Goal: Task Accomplishment & Management: Complete application form

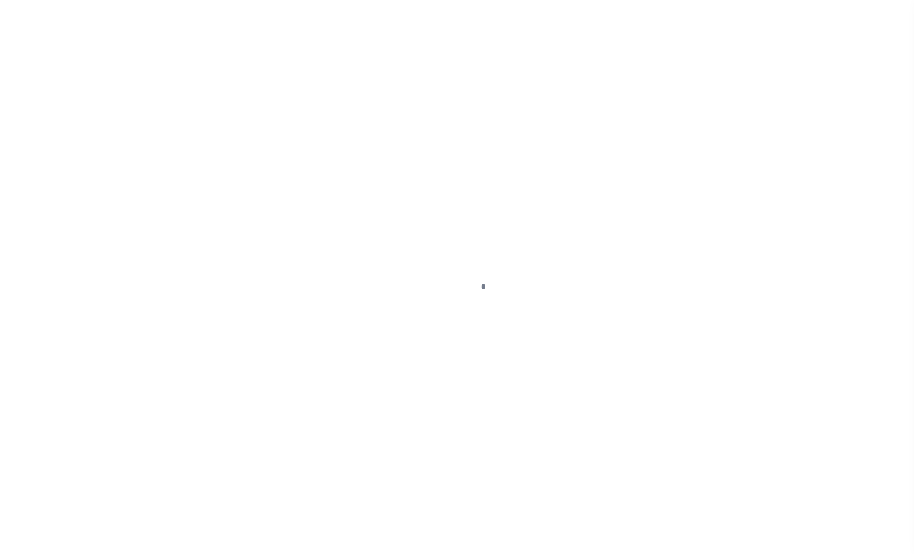
select select
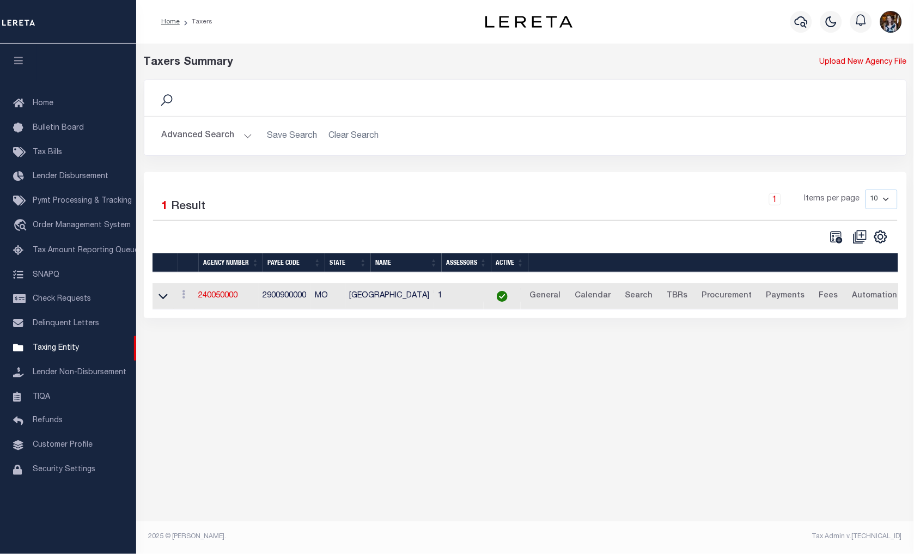
click at [222, 138] on button "Advanced Search" at bounding box center [207, 135] width 90 height 21
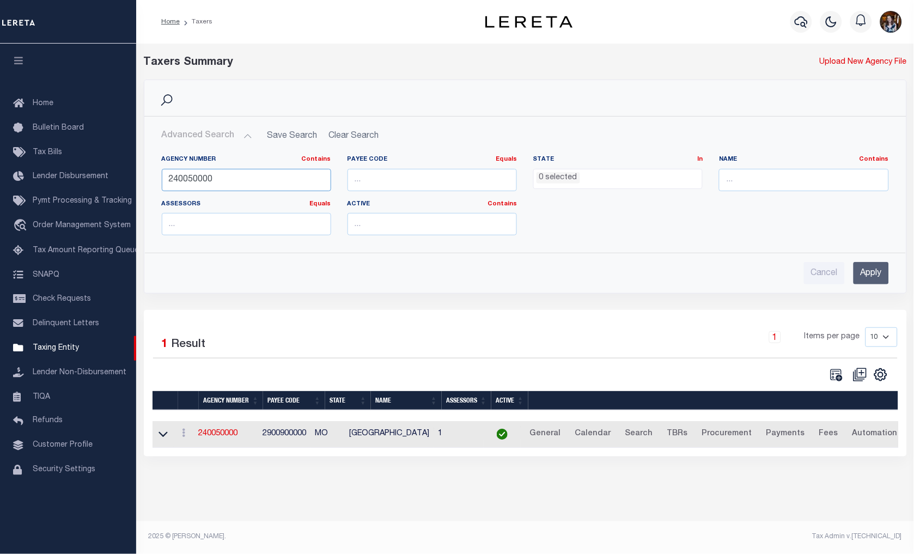
click at [231, 172] on input "240050000" at bounding box center [246, 180] width 169 height 22
paste input "49"
type input "240490000"
click at [870, 278] on input "Apply" at bounding box center [871, 273] width 35 height 22
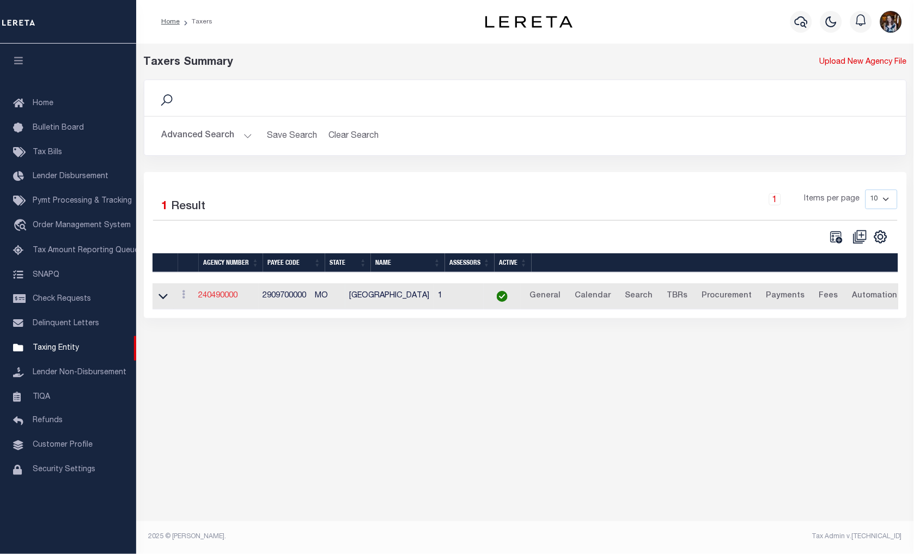
click at [218, 297] on link "240490000" at bounding box center [218, 296] width 39 height 8
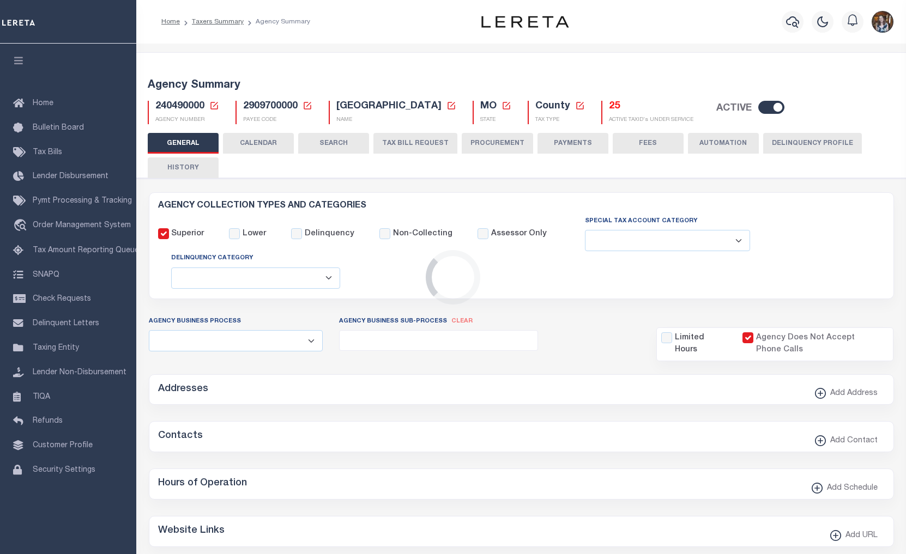
select select
click at [609, 107] on h5 "25" at bounding box center [651, 107] width 84 height 12
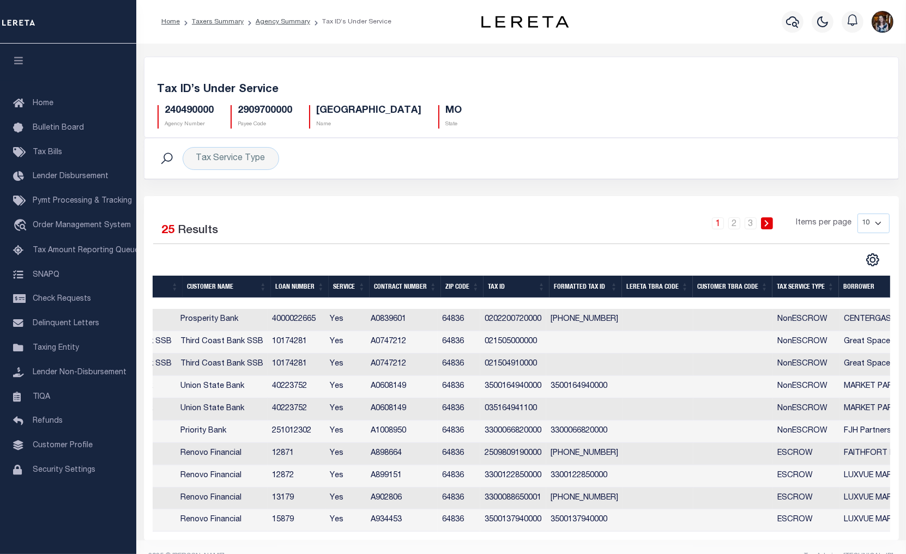
scroll to position [0, 302]
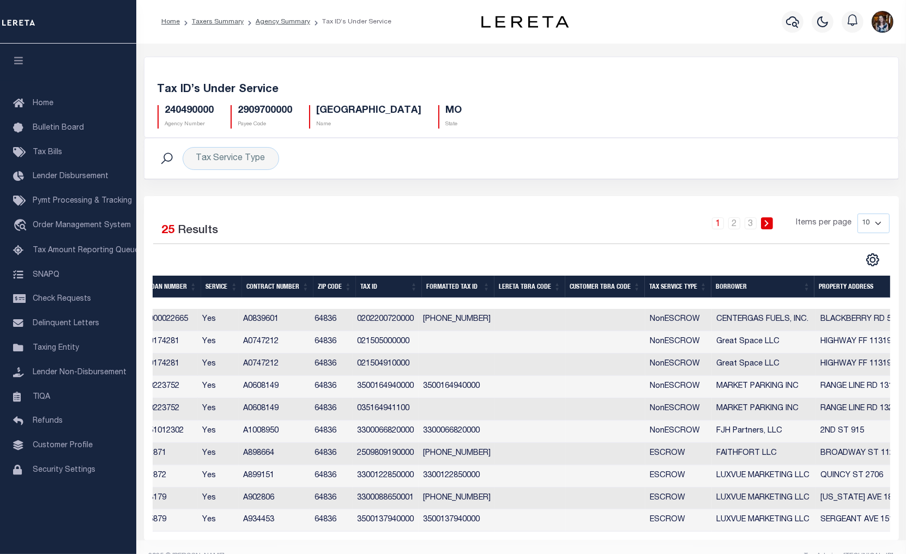
click at [663, 290] on th "Tax Service Type" at bounding box center [678, 287] width 66 height 22
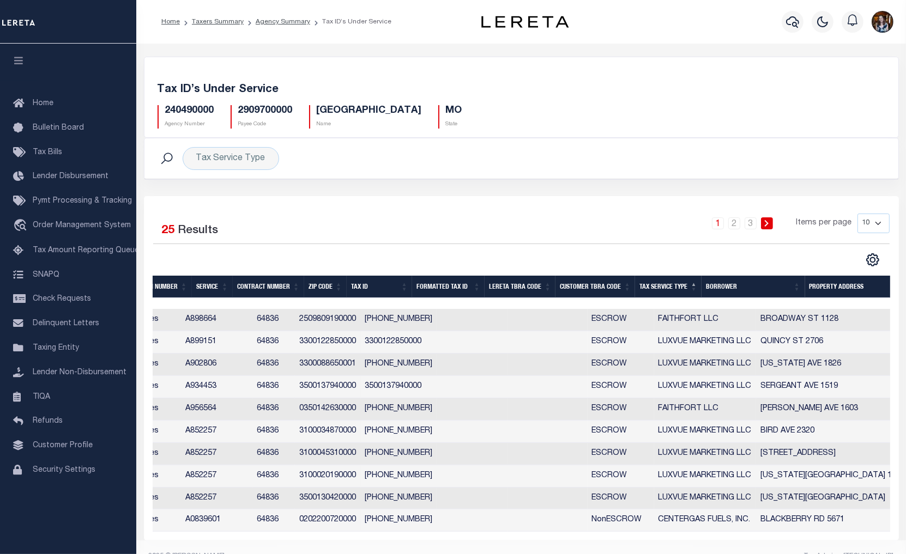
scroll to position [0, 335]
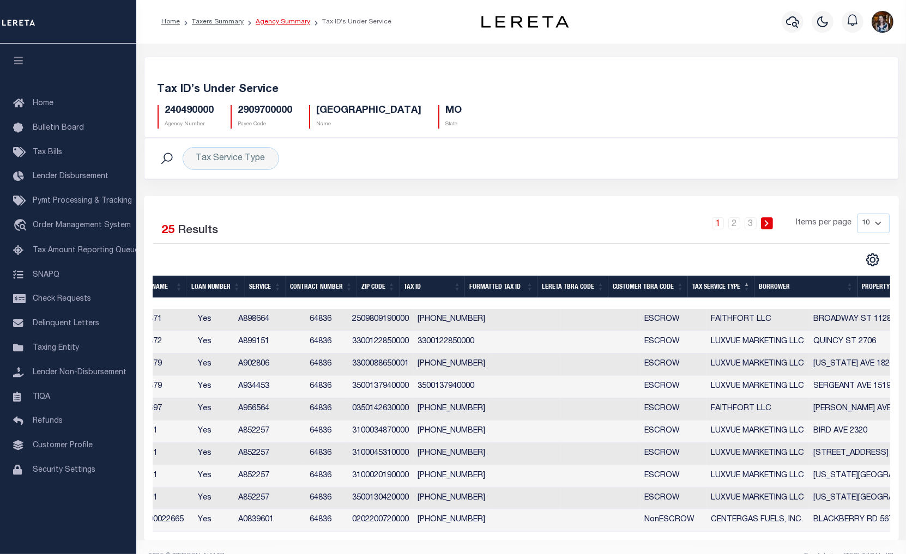
click at [270, 22] on link "Agency Summary" at bounding box center [283, 22] width 54 height 7
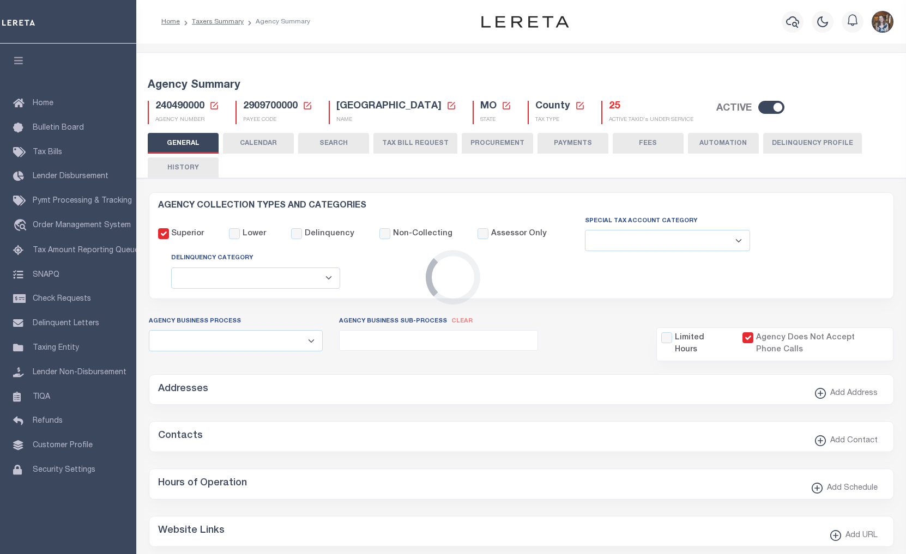
select select
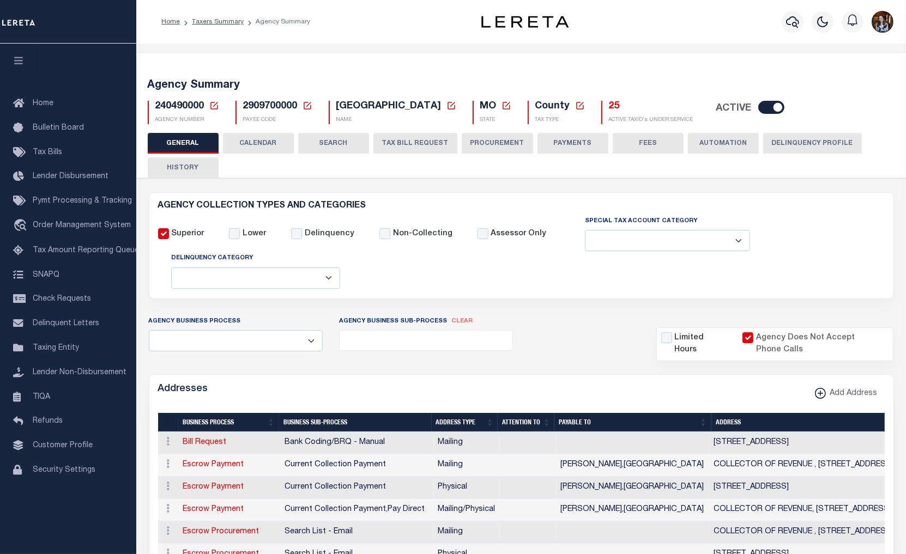
click at [214, 105] on icon at bounding box center [214, 106] width 8 height 8
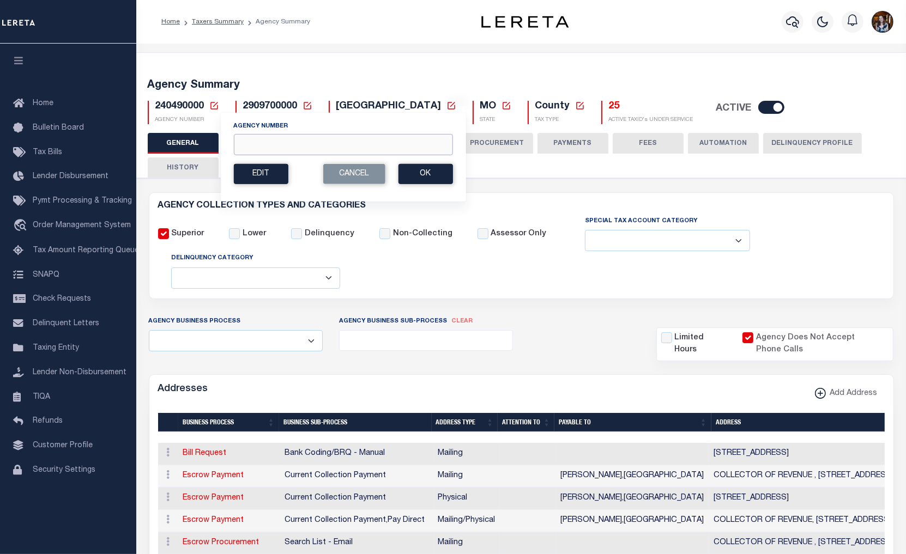
click at [244, 143] on input "Agency Number" at bounding box center [342, 144] width 219 height 21
type input "1"
type input "241070000"
click at [407, 178] on button "Ok" at bounding box center [425, 174] width 54 height 20
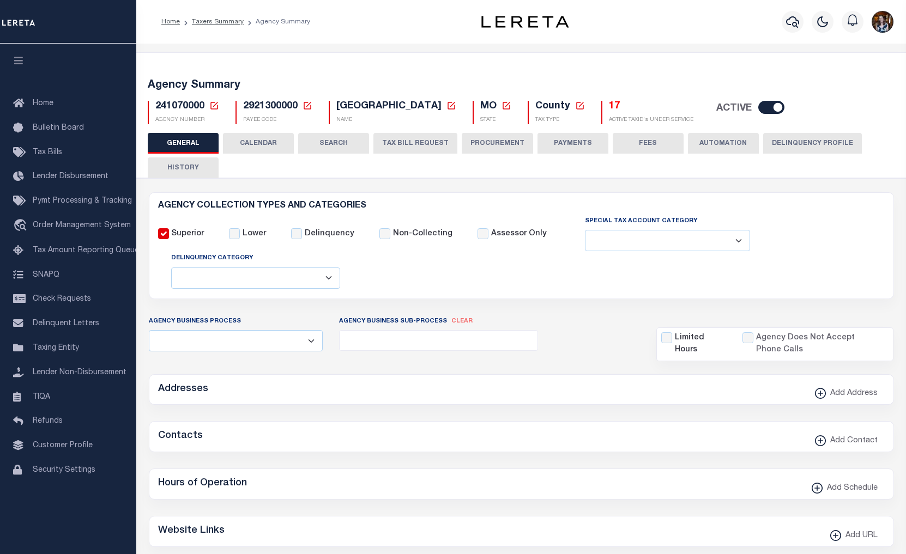
select select
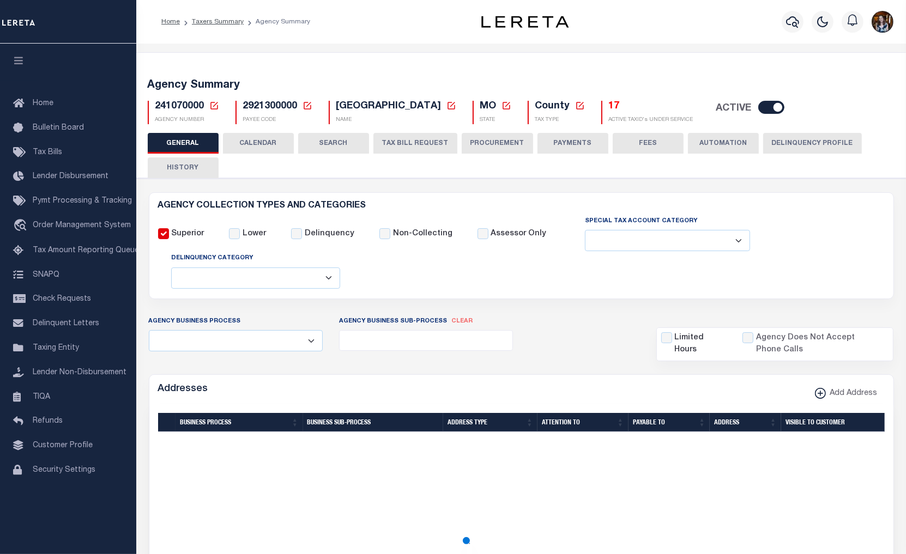
click at [609, 110] on h5 "17" at bounding box center [651, 107] width 84 height 12
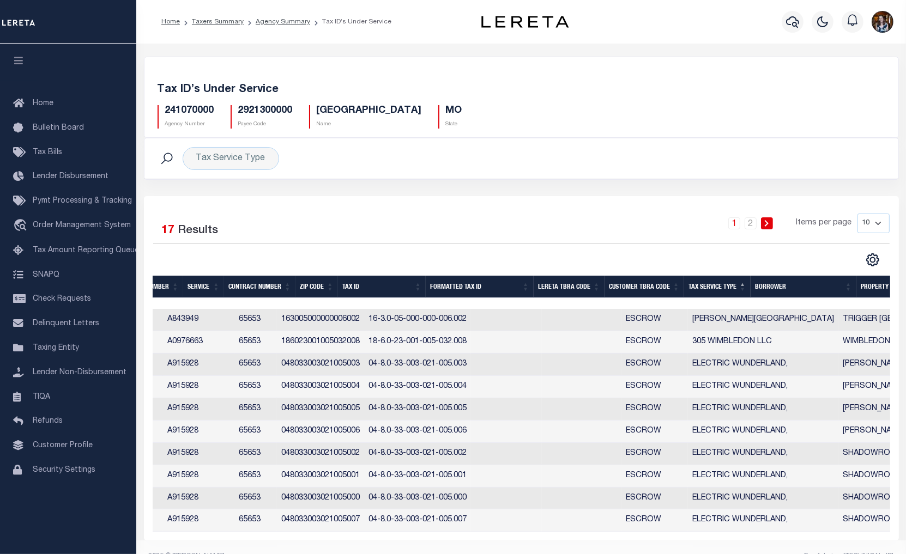
scroll to position [0, 372]
click at [869, 264] on icon "" at bounding box center [872, 260] width 14 height 14
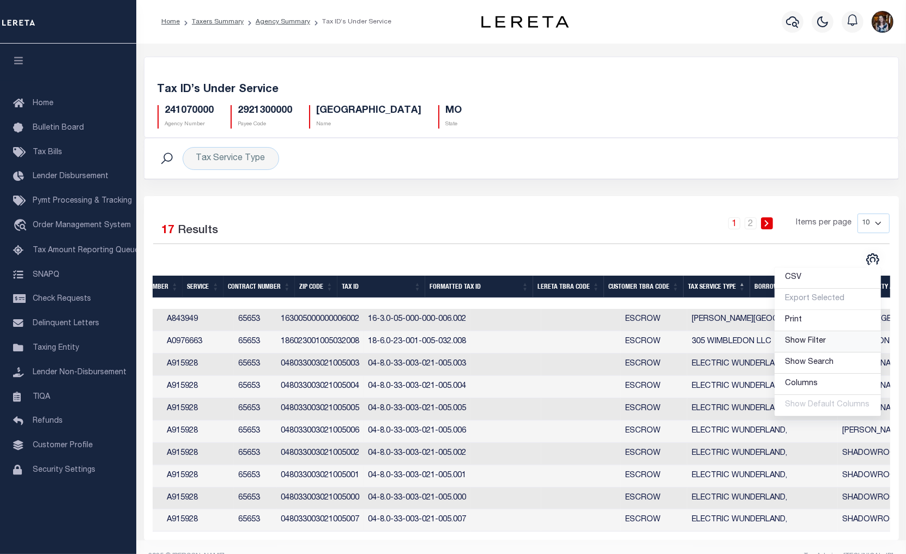
click at [819, 345] on span "Show Filter" at bounding box center [805, 341] width 41 height 8
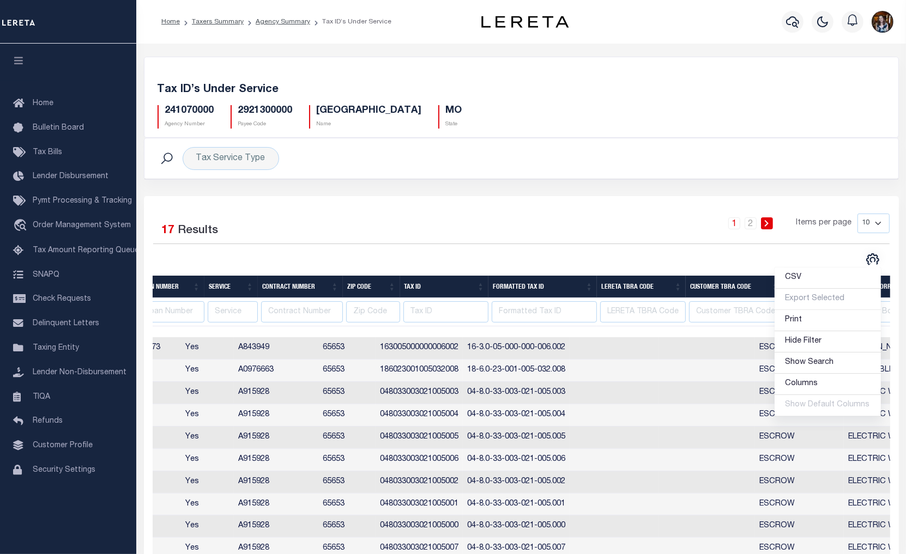
click at [639, 224] on div "1 2 Items per page 10 25 50 100" at bounding box center [615, 228] width 548 height 28
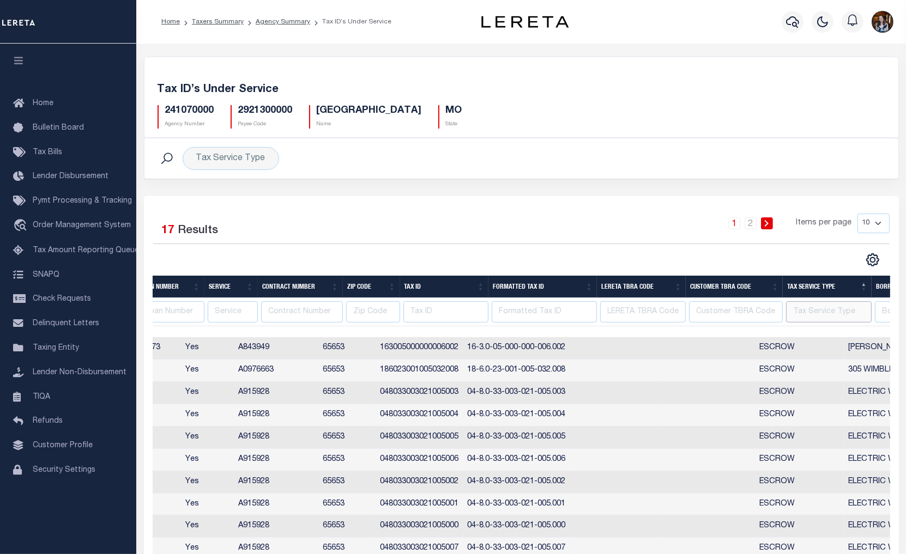
click at [819, 317] on input "text" at bounding box center [829, 311] width 86 height 21
type input "Escrow"
click at [863, 263] on div "CSV Export Selected Print Hide Filter Show Search Columns 0: 1: Client Number 2…" at bounding box center [873, 260] width 34 height 14
click at [890, 269] on div "Selected 17 Results 1 2 Items per page 10 25 50 100" at bounding box center [521, 382] width 755 height 373
click at [874, 264] on icon "" at bounding box center [872, 260] width 14 height 14
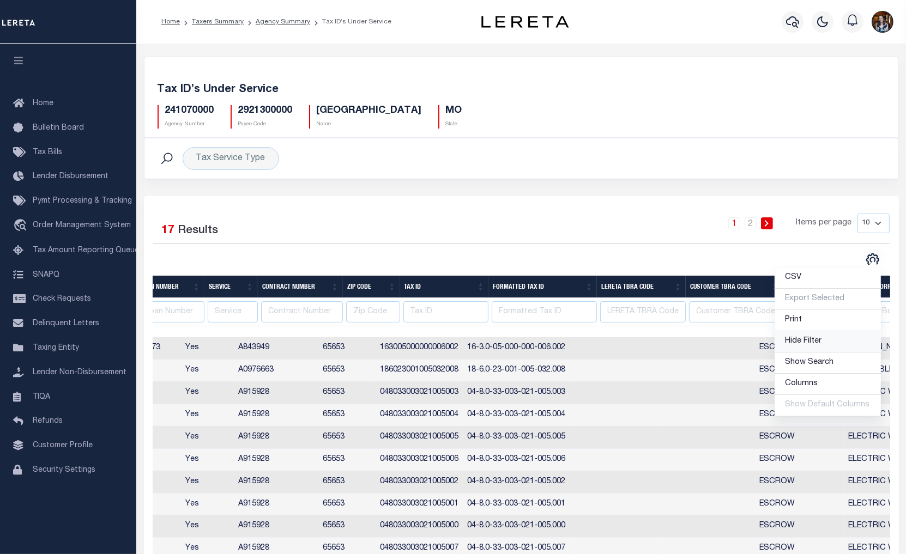
click at [822, 338] on span "Hide Filter" at bounding box center [803, 341] width 37 height 8
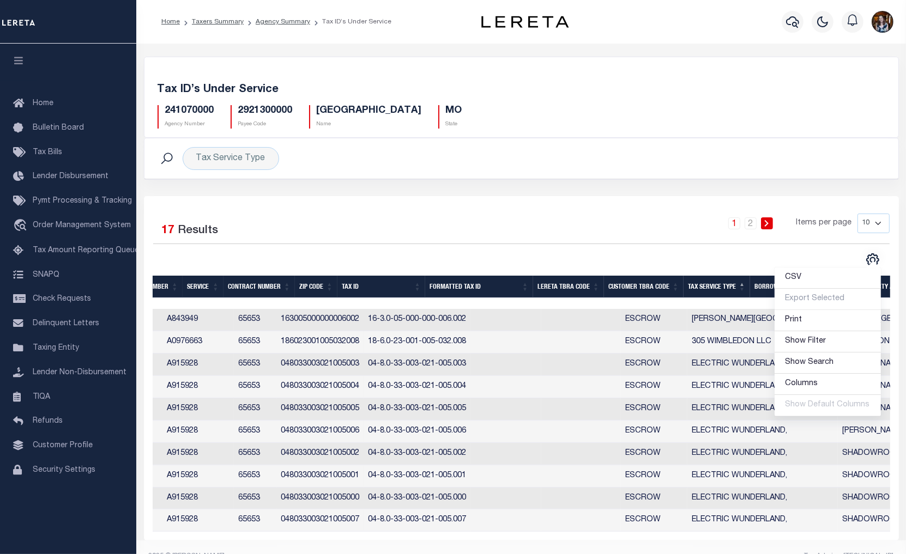
click at [868, 240] on div "1 2 Items per page 10 25 50 100" at bounding box center [615, 228] width 548 height 28
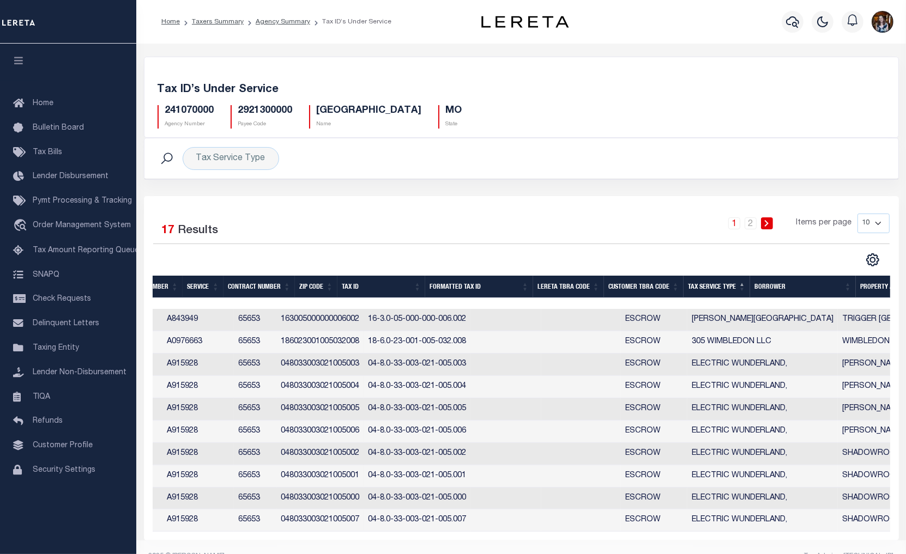
scroll to position [26, 0]
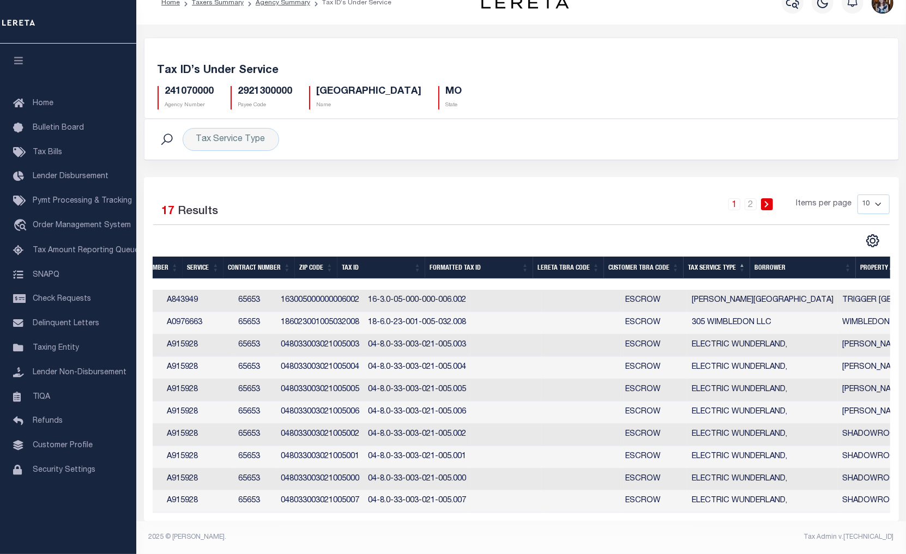
click at [889, 195] on select "10 25 50 100" at bounding box center [873, 205] width 32 height 20
select select "25"
click at [857, 195] on select "10 25 50 100" at bounding box center [873, 205] width 32 height 20
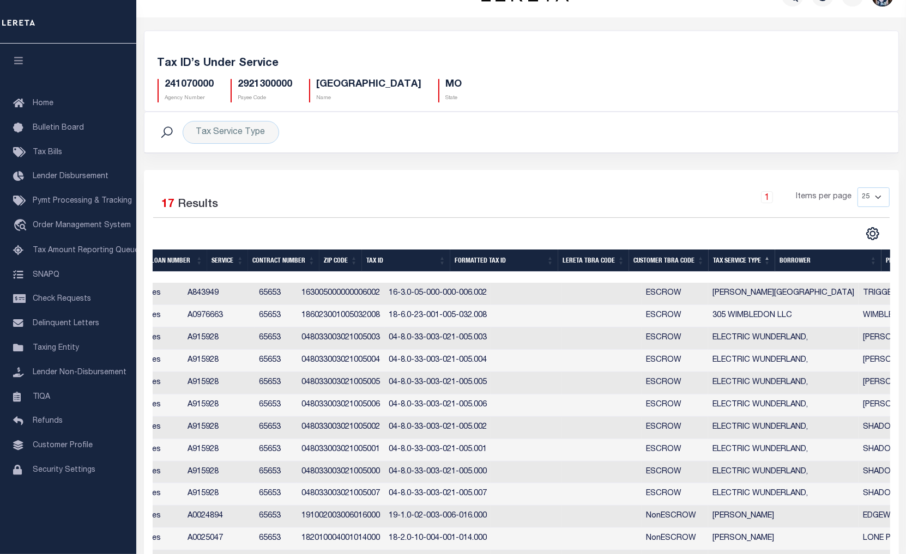
click at [470, 187] on div "1 Items per page 10 25 50 100" at bounding box center [615, 201] width 548 height 28
click at [874, 232] on icon "" at bounding box center [872, 234] width 5 height 5
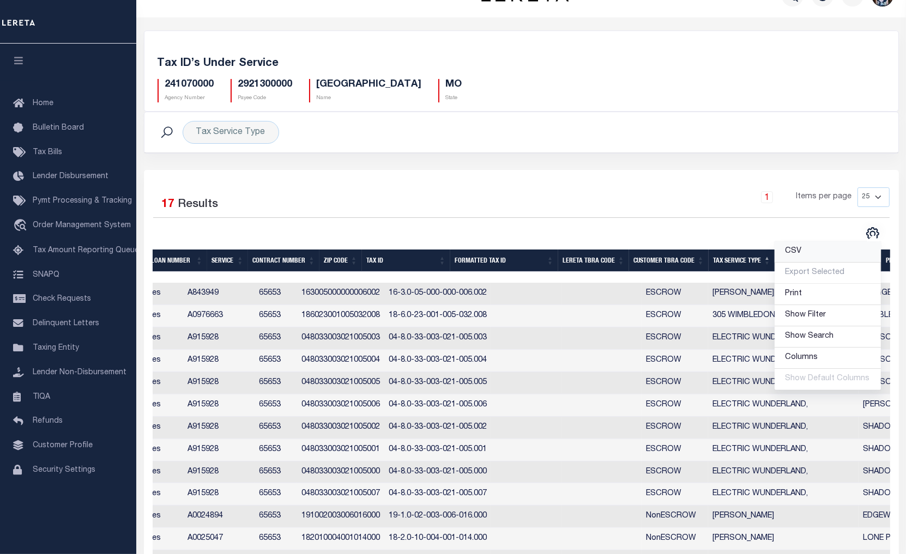
click at [796, 252] on span "CSV" at bounding box center [793, 251] width 16 height 8
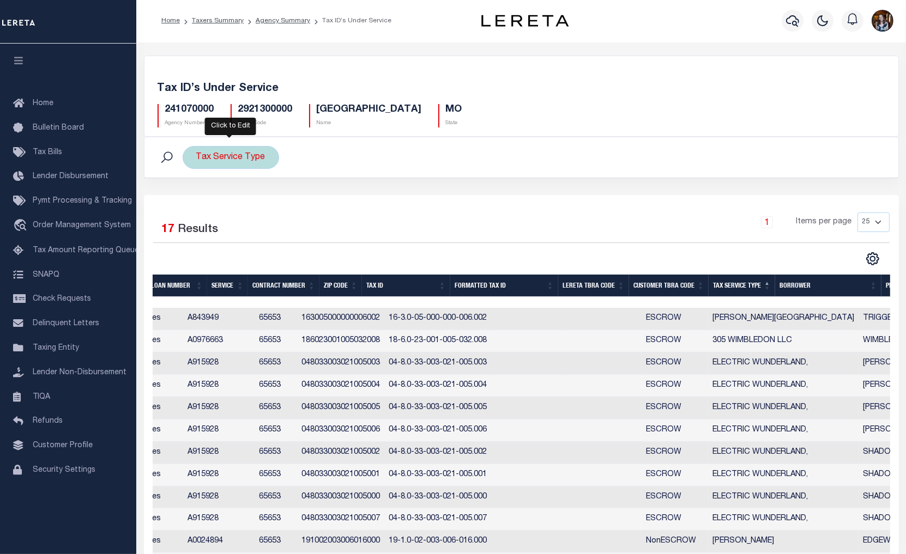
scroll to position [0, 0]
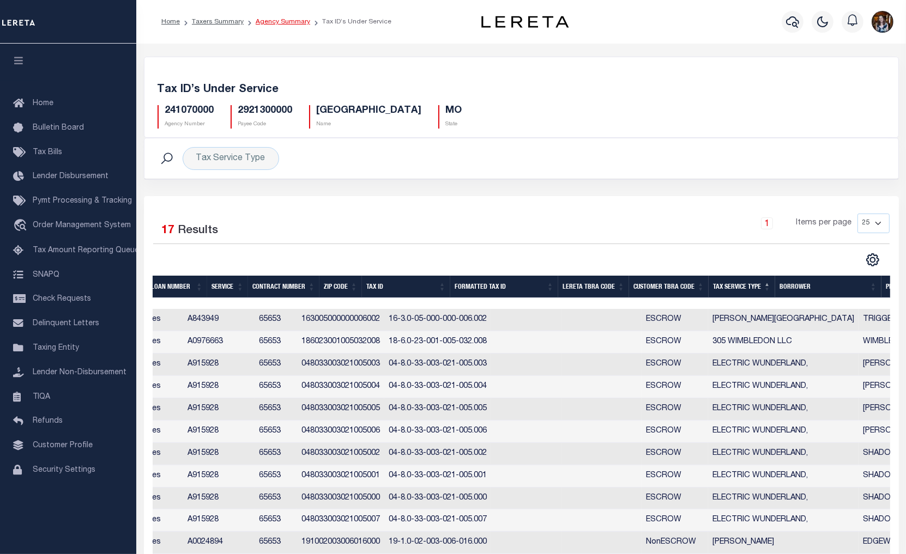
click at [283, 19] on link "Agency Summary" at bounding box center [283, 22] width 54 height 7
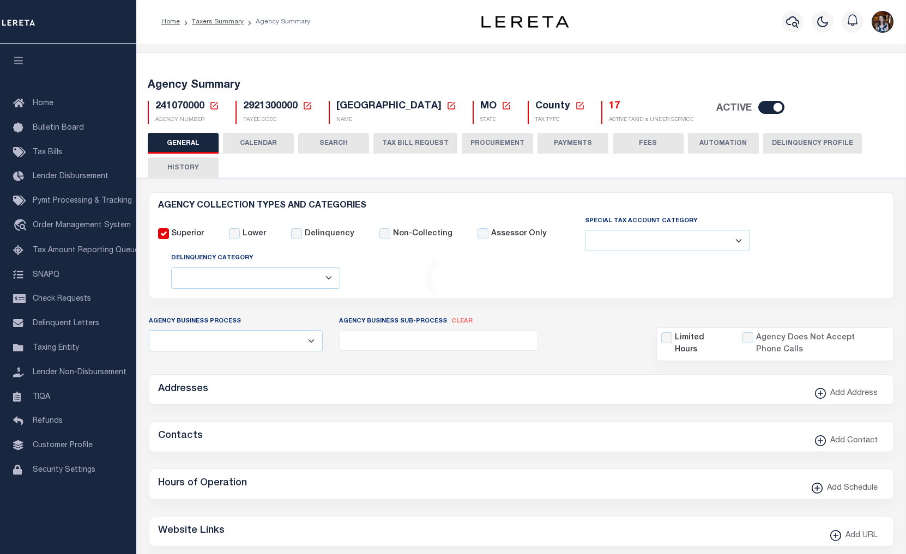
select select
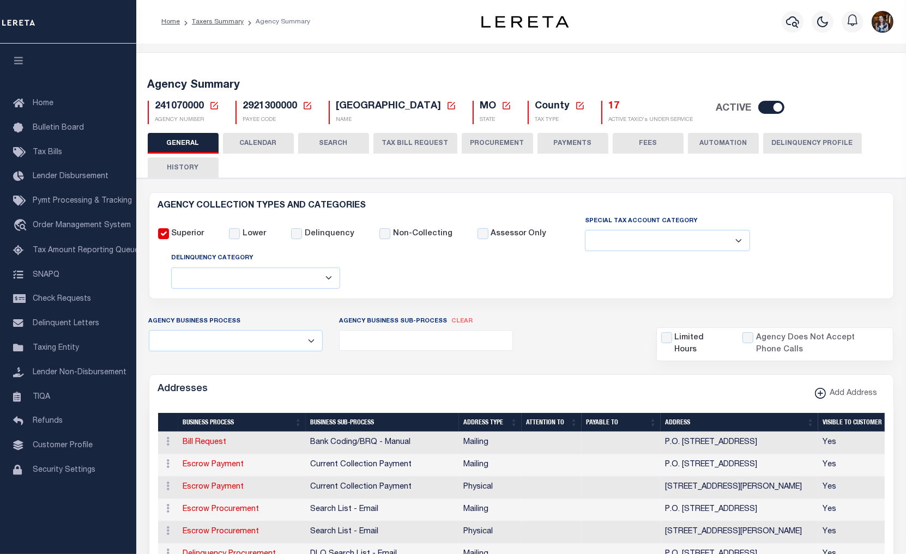
click at [417, 149] on button "TAX BILL REQUEST" at bounding box center [415, 143] width 84 height 21
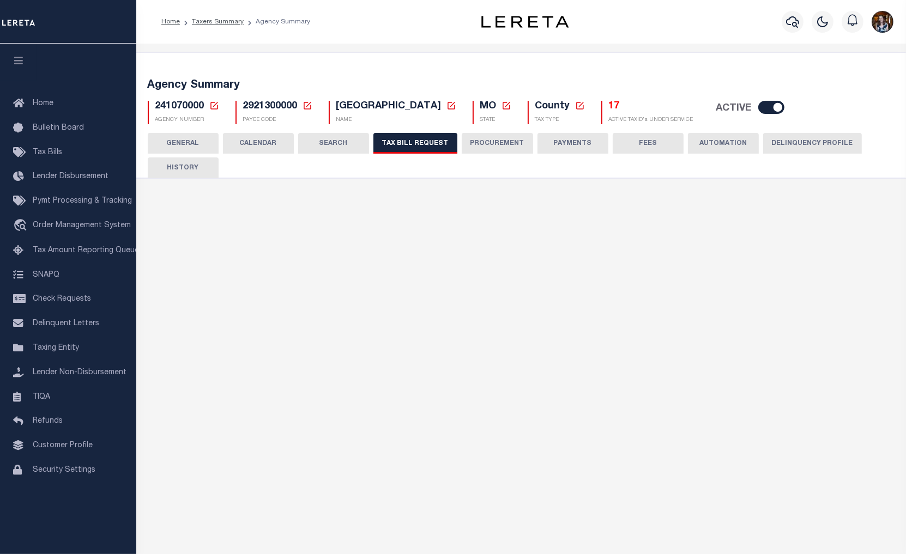
select select "29"
select select "22"
select select "true"
select select "13"
select select "1"
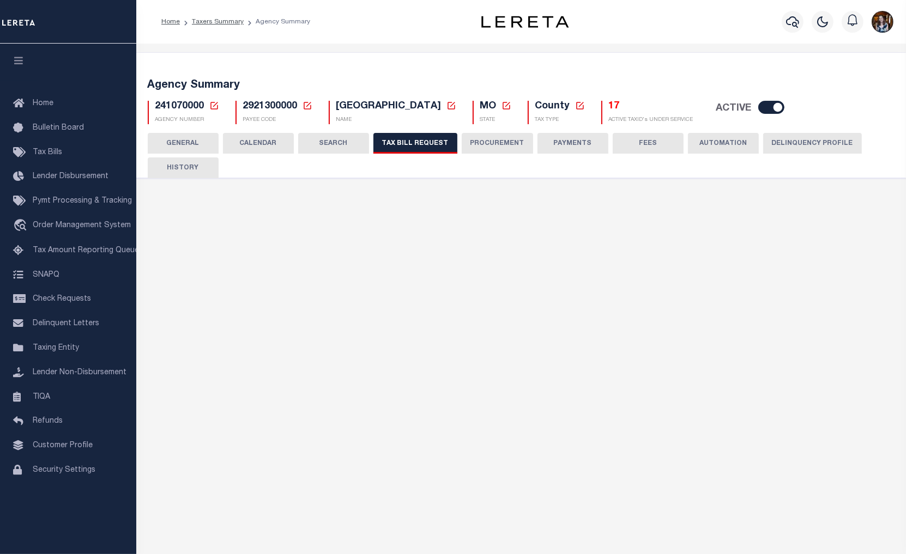
type input "60"
select select
select select "7803021044"
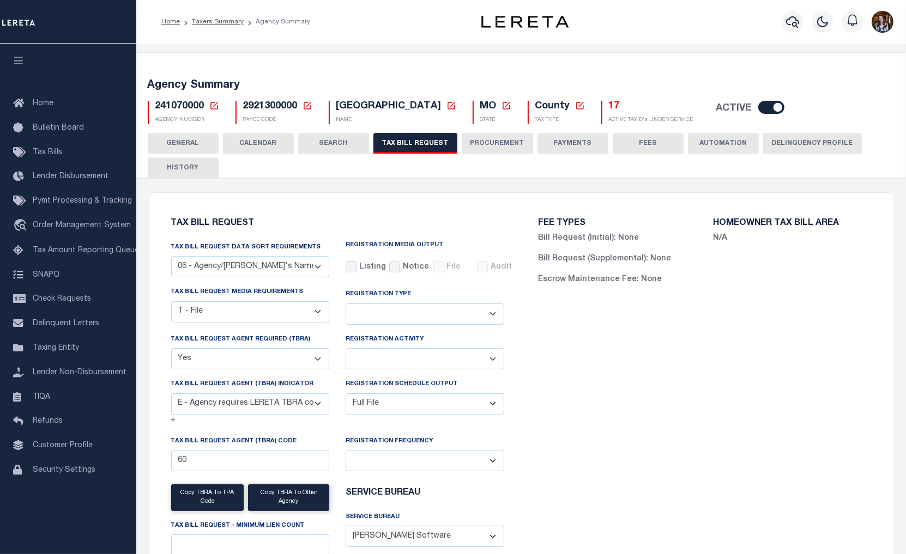
click at [802, 87] on h5 "Agency Summary" at bounding box center [521, 85] width 747 height 13
click at [49, 149] on span "Tax Bills" at bounding box center [47, 153] width 29 height 8
